Goal: Information Seeking & Learning: Learn about a topic

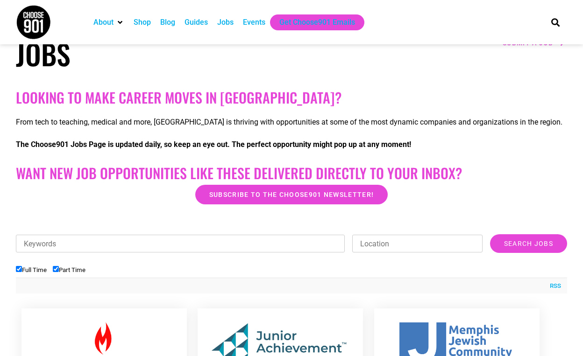
scroll to position [127, 0]
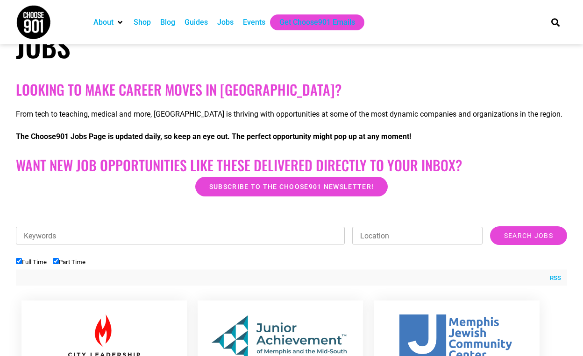
click at [53, 255] on li "Full Time" at bounding box center [34, 261] width 37 height 15
click at [59, 262] on input "Part Time" at bounding box center [56, 261] width 6 height 6
checkbox input "false"
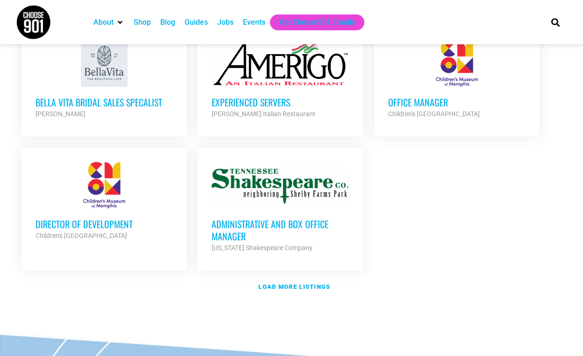
scroll to position [1072, 0]
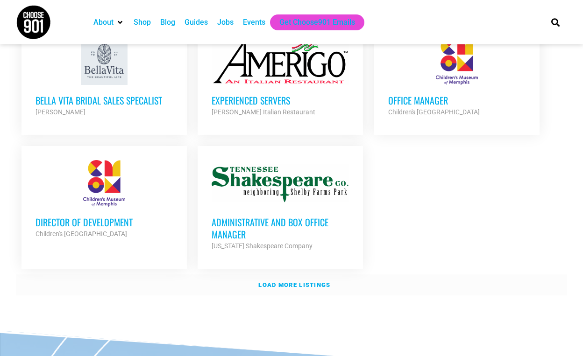
click at [266, 282] on strong "Load more listings" at bounding box center [294, 285] width 72 height 7
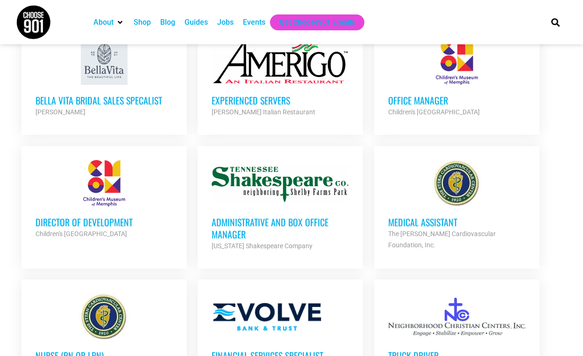
click at [244, 216] on h3 "Administrative and Box Office Manager" at bounding box center [280, 228] width 137 height 24
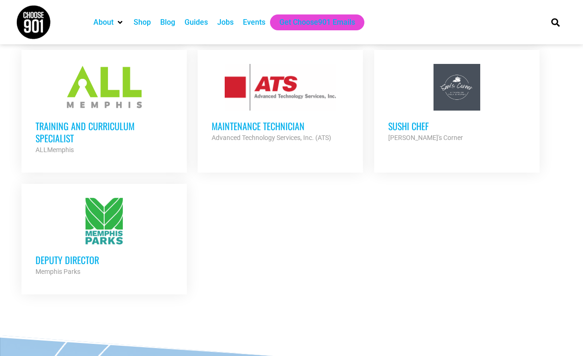
scroll to position [1955, 0]
